Goal: Task Accomplishment & Management: Manage account settings

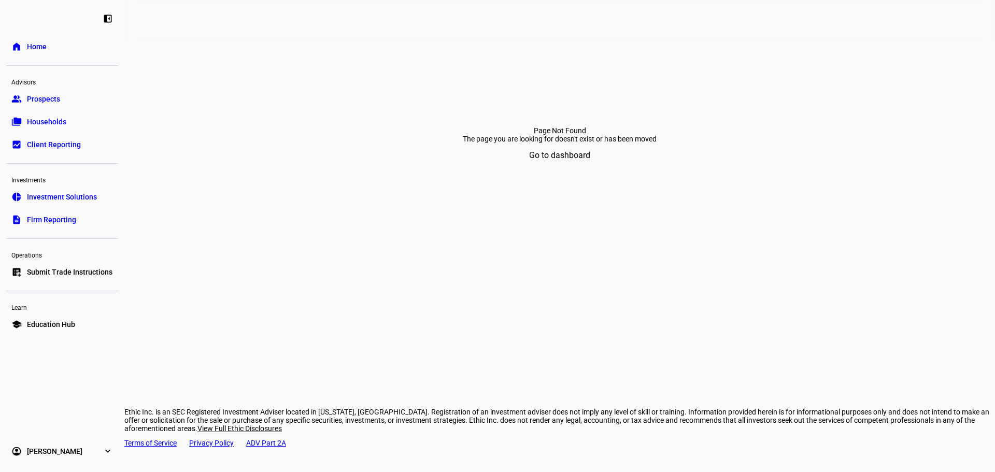
click at [102, 271] on span "Submit Trade Instructions" at bounding box center [69, 272] width 85 height 10
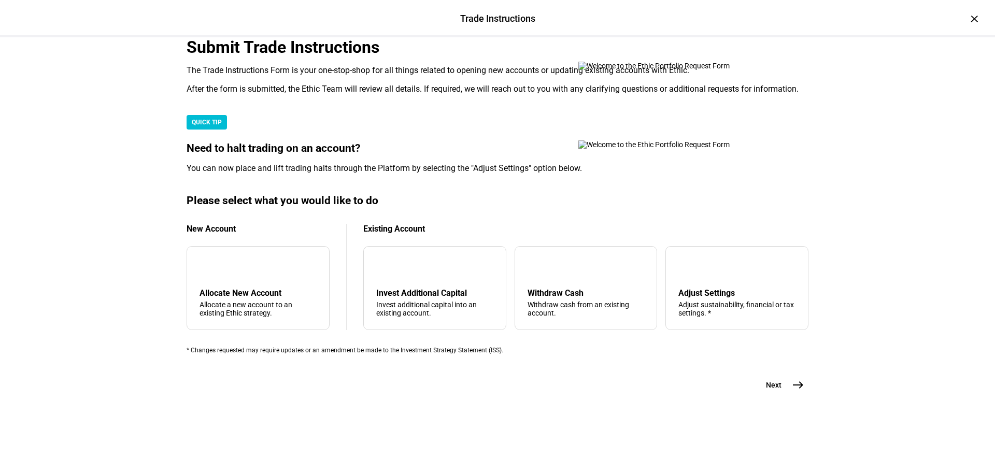
scroll to position [104, 0]
click at [589, 298] on div "Withdraw Cash" at bounding box center [585, 293] width 117 height 10
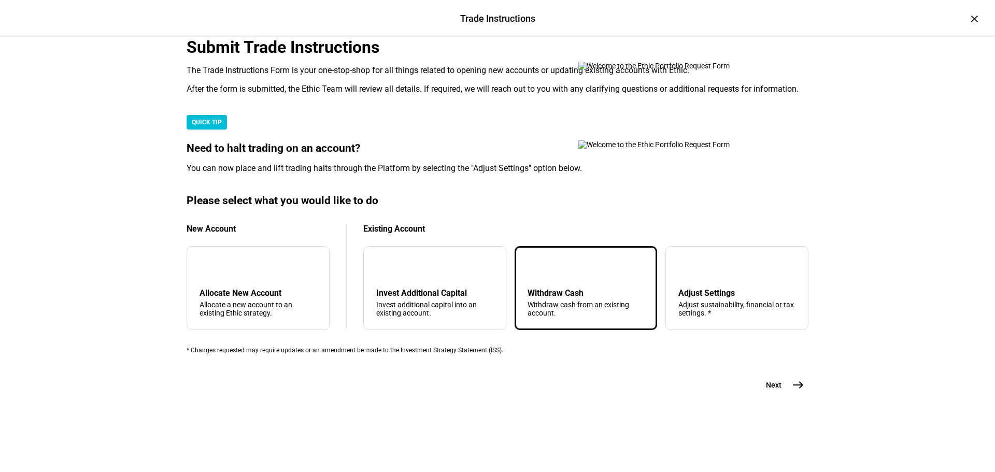
scroll to position [251, 0]
click at [771, 395] on div "Submit Trade Instructions The Trade Instructions Form is your one-stop-shop for…" at bounding box center [497, 216] width 622 height 358
click at [776, 390] on span "Next" at bounding box center [774, 385] width 16 height 10
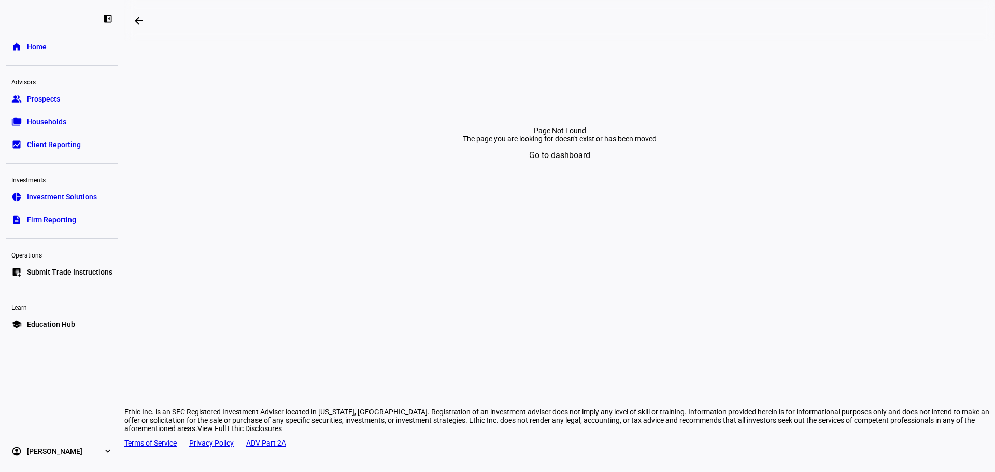
click at [46, 268] on span "Submit Trade Instructions" at bounding box center [69, 272] width 85 height 10
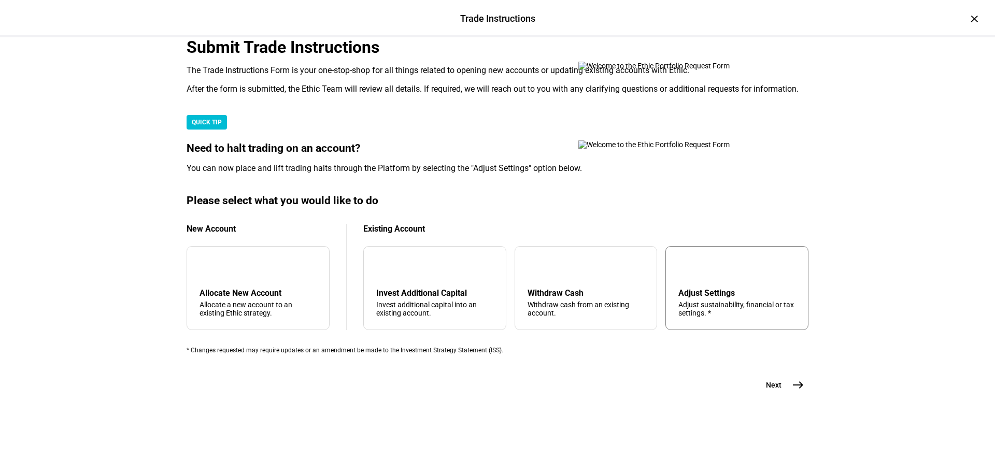
scroll to position [251, 0]
click at [750, 269] on div "tune Adjust Settings Adjust sustainability, financial or tax settings. *" at bounding box center [736, 288] width 143 height 84
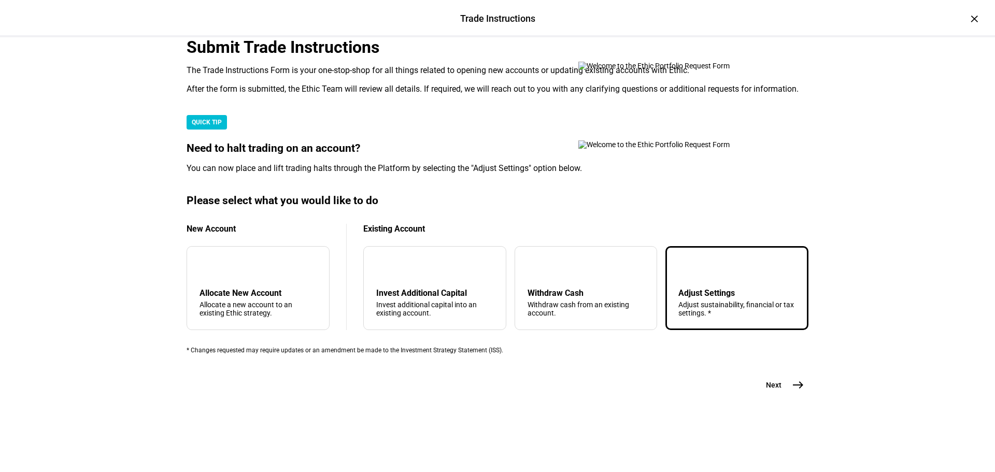
click at [803, 395] on eth-stepper-button "Next east" at bounding box center [780, 385] width 55 height 21
click at [799, 391] on mat-icon "east" at bounding box center [797, 385] width 12 height 12
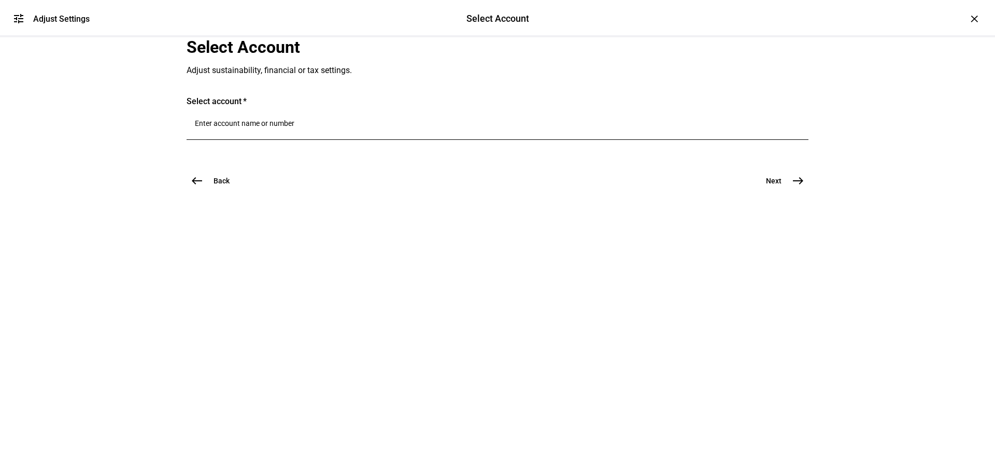
scroll to position [0, 0]
click at [299, 127] on input "Number" at bounding box center [497, 123] width 605 height 8
paste input "61713399"
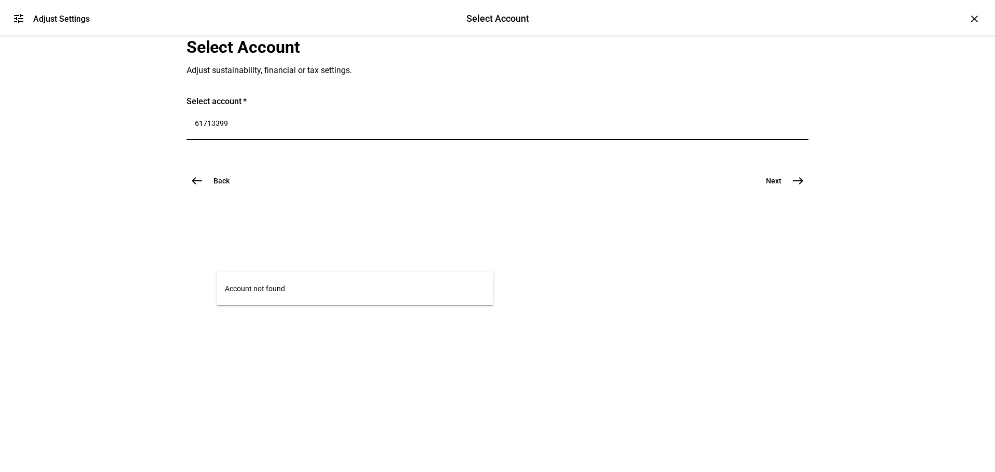
drag, startPoint x: 445, startPoint y: 263, endPoint x: 0, endPoint y: 259, distance: 445.5
click at [0, 259] on div "tune Adjust Settings Select Account Select Account Adjust Settings × Select Acc…" at bounding box center [497, 236] width 995 height 472
type input "3399"
click at [324, 323] on div "Sunlight Giving Ethic US Corporation 3399" at bounding box center [278, 315] width 94 height 27
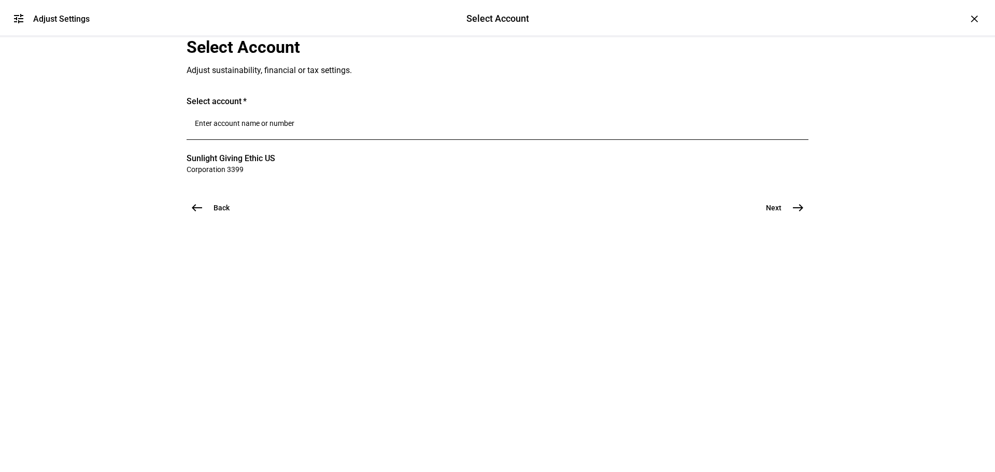
click at [769, 218] on button "Next east" at bounding box center [780, 207] width 55 height 21
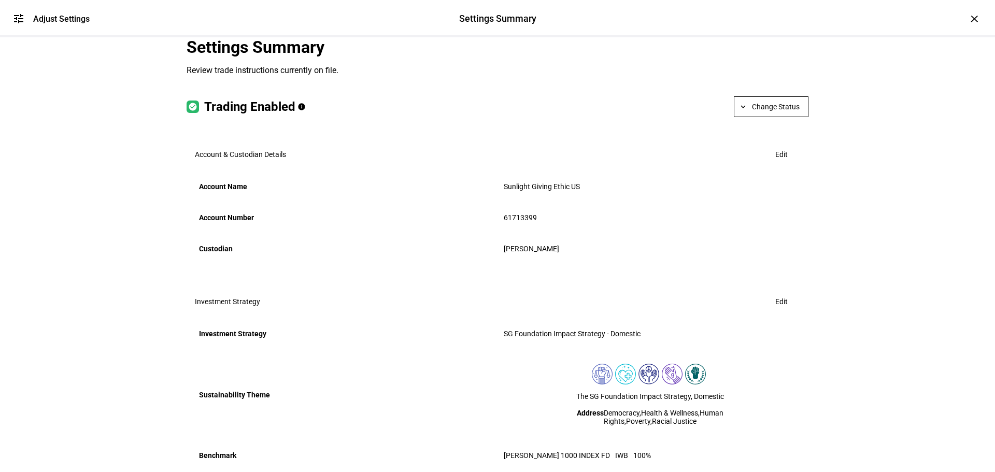
click at [766, 190] on plt-prf-settings-summary "Settings Summary Review trade instructions currently on file. check_circle Trad…" at bounding box center [497, 405] width 622 height 736
click at [771, 117] on span "Change Status" at bounding box center [776, 106] width 48 height 21
click at [782, 228] on span "Halt Trading" at bounding box center [776, 232] width 46 height 8
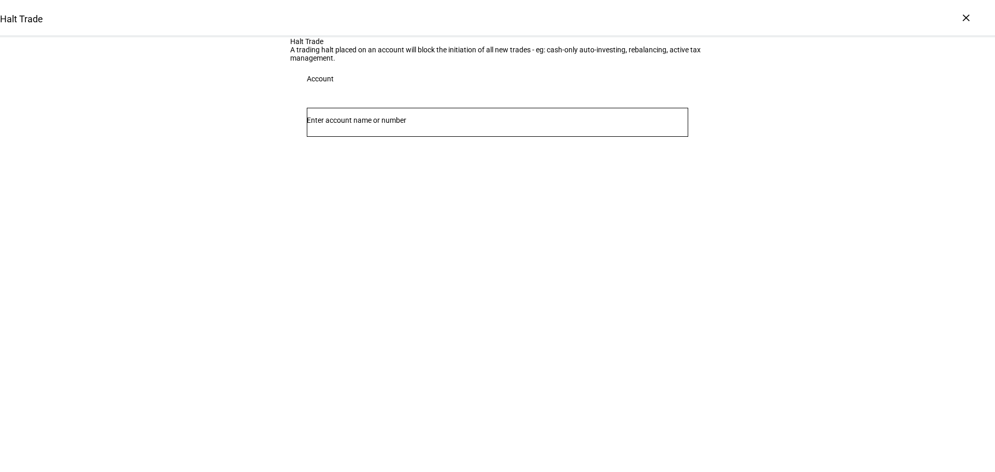
click at [471, 124] on input "Number" at bounding box center [497, 120] width 381 height 8
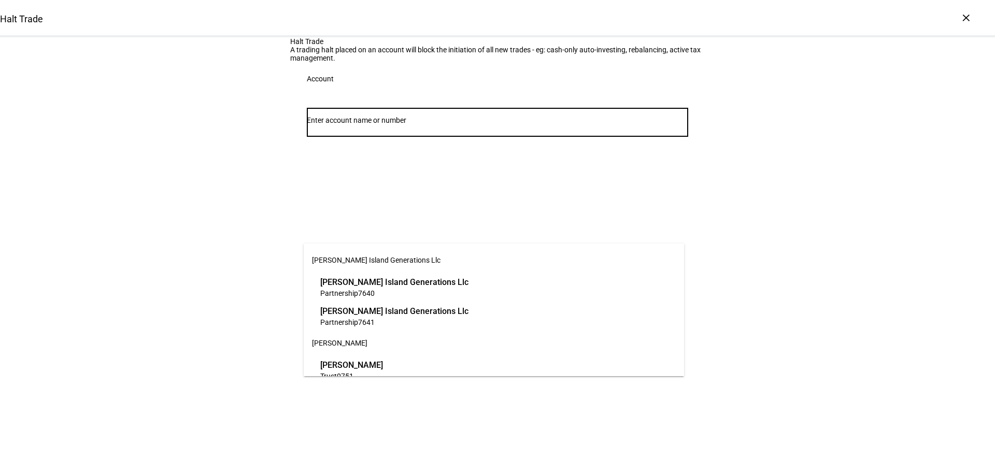
paste input "61713399"
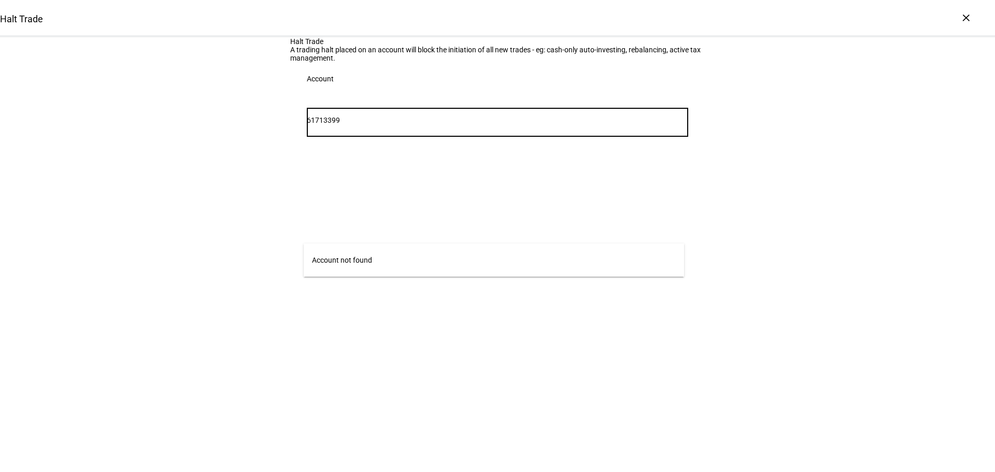
drag, startPoint x: 471, startPoint y: 231, endPoint x: 40, endPoint y: 200, distance: 432.6
click at [40, 163] on div "Halt Trade A trading halt placed on an account will block the initiation of all…" at bounding box center [497, 100] width 995 height 126
type input "3399"
click at [409, 278] on span "Sunlight Giving Ethic US" at bounding box center [364, 282] width 89 height 12
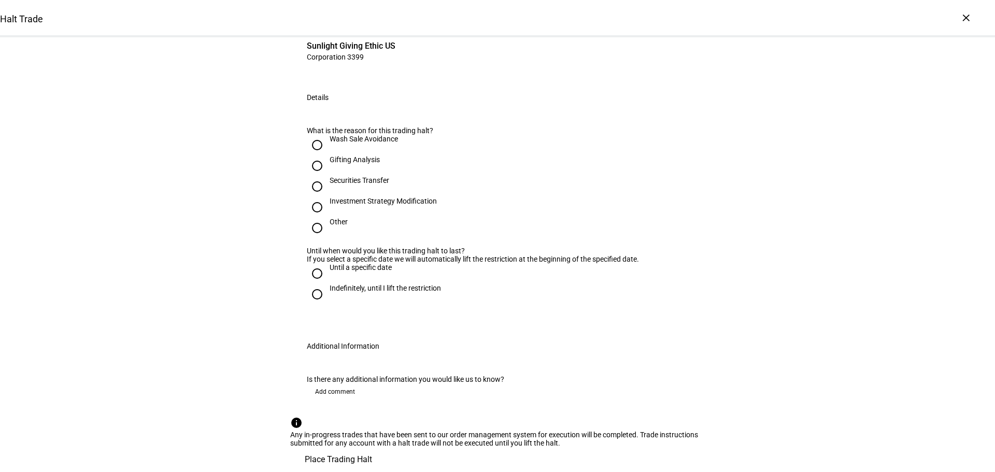
scroll to position [155, 0]
drag, startPoint x: 339, startPoint y: 300, endPoint x: 679, endPoint y: 227, distance: 347.6
click at [341, 226] on div "Other" at bounding box center [338, 222] width 18 height 8
click at [310, 218] on input "Other" at bounding box center [317, 228] width 21 height 21
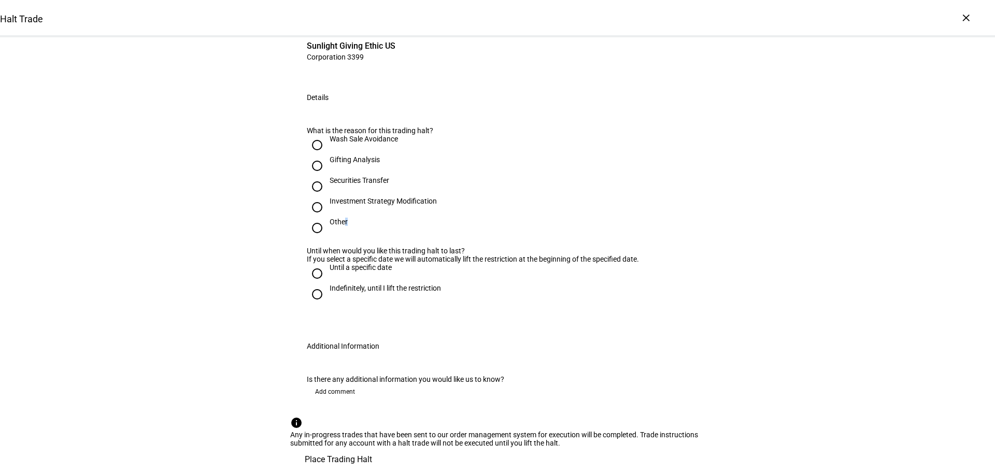
radio input "true"
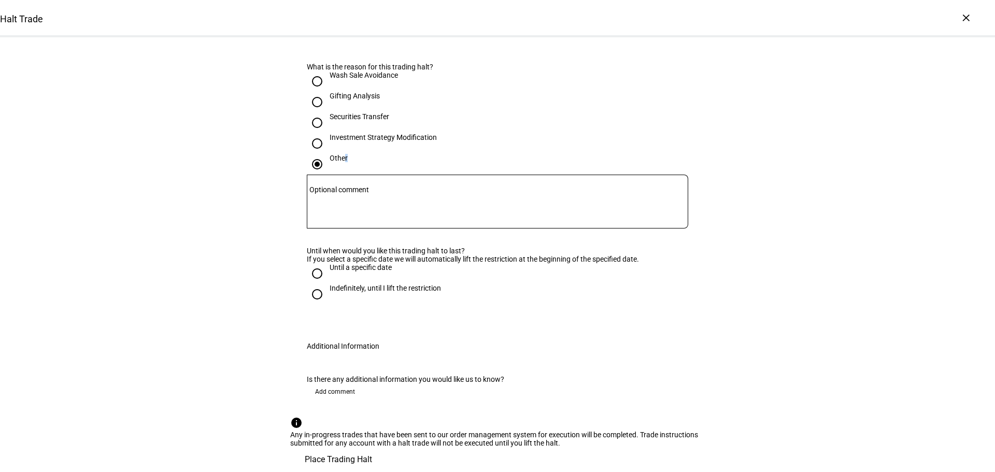
click at [321, 263] on input "Until a specific date" at bounding box center [317, 273] width 21 height 21
radio input "true"
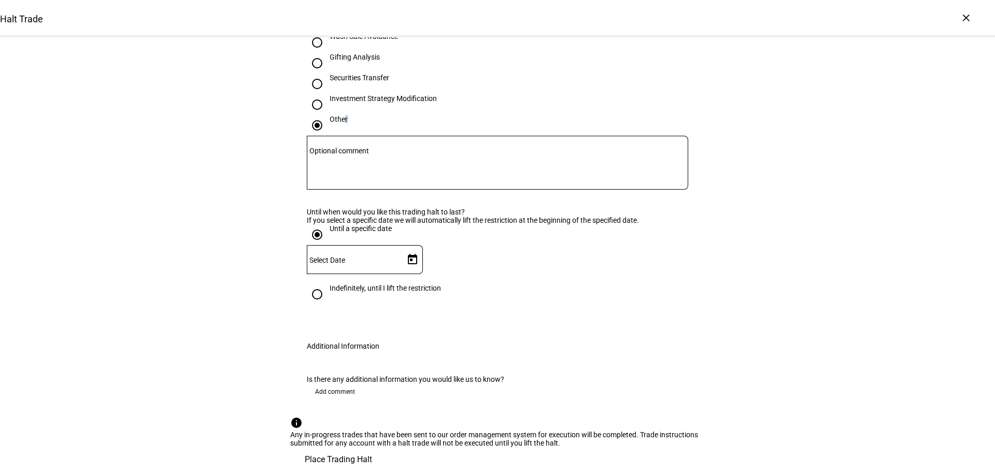
click at [423, 255] on span "Open calendar" at bounding box center [412, 259] width 25 height 25
click at [376, 185] on button "17" at bounding box center [380, 195] width 21 height 21
type input "[DATE]"
click at [372, 447] on span "Place Trading Halt" at bounding box center [338, 459] width 67 height 25
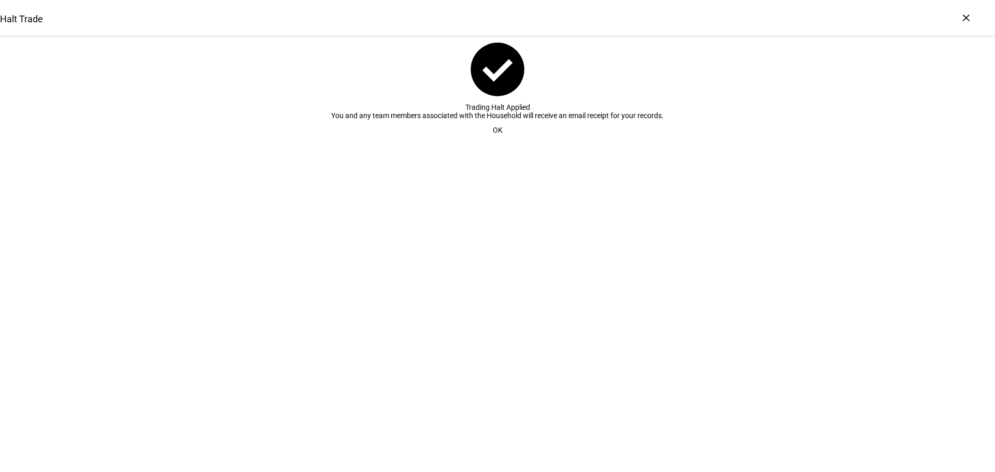
scroll to position [0, 0]
click at [493, 140] on span "OK" at bounding box center [498, 130] width 10 height 21
